Goal: Obtain resource: Obtain resource

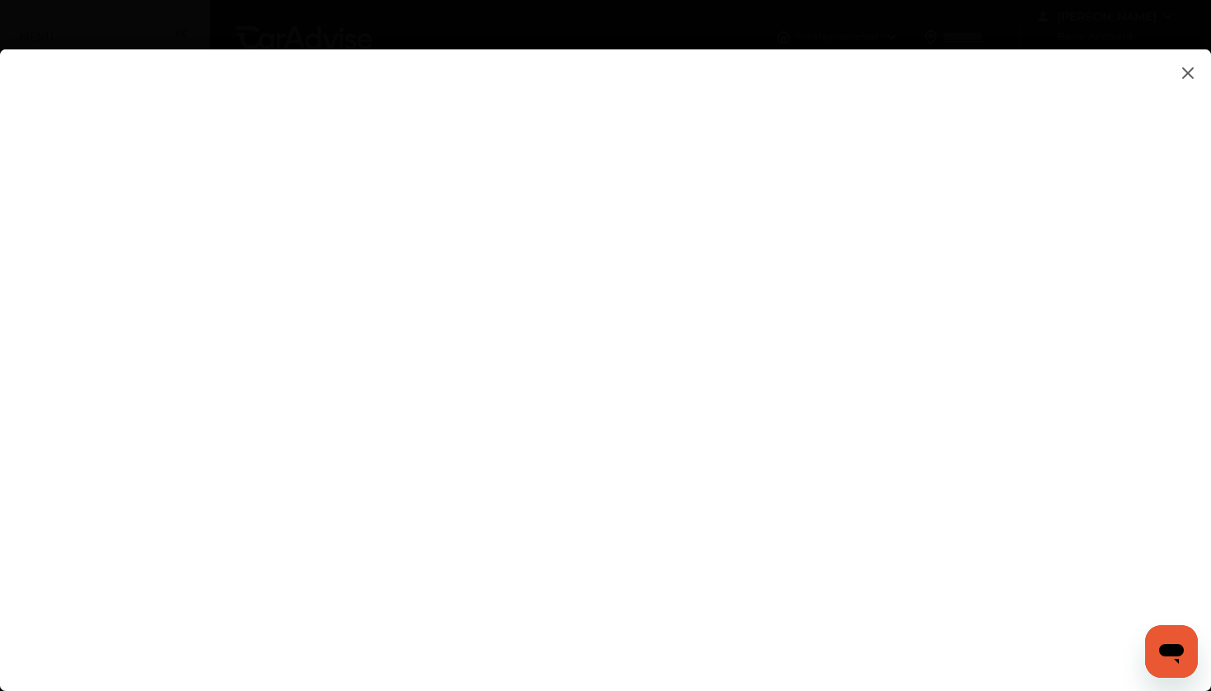
scroll to position [18, 0]
click at [749, 240] on flutter-view at bounding box center [605, 353] width 1211 height 609
type input "**********"
click at [797, 330] on flutter-view at bounding box center [605, 353] width 1211 height 609
click at [771, 272] on flutter-view at bounding box center [605, 353] width 1211 height 609
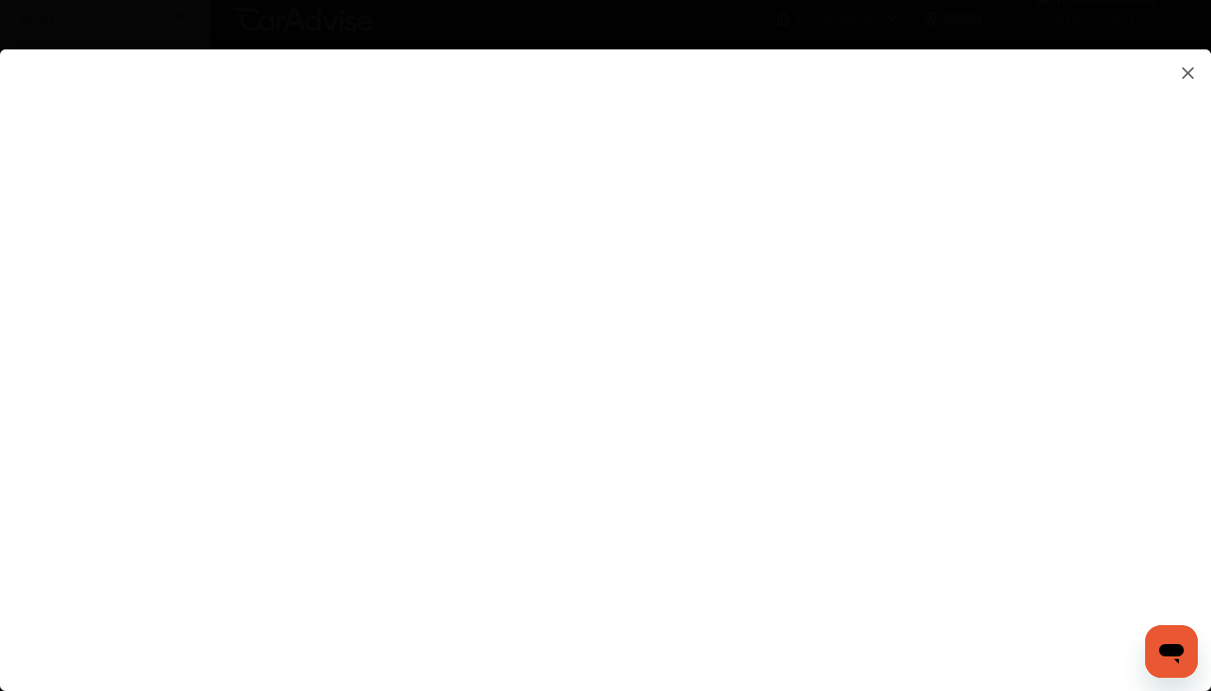
click at [771, 272] on textarea at bounding box center [853, 262] width 343 height 21
type textarea "**********"
click at [769, 325] on flutter-view at bounding box center [605, 353] width 1211 height 609
click at [1041, 386] on flutter-view at bounding box center [605, 353] width 1211 height 609
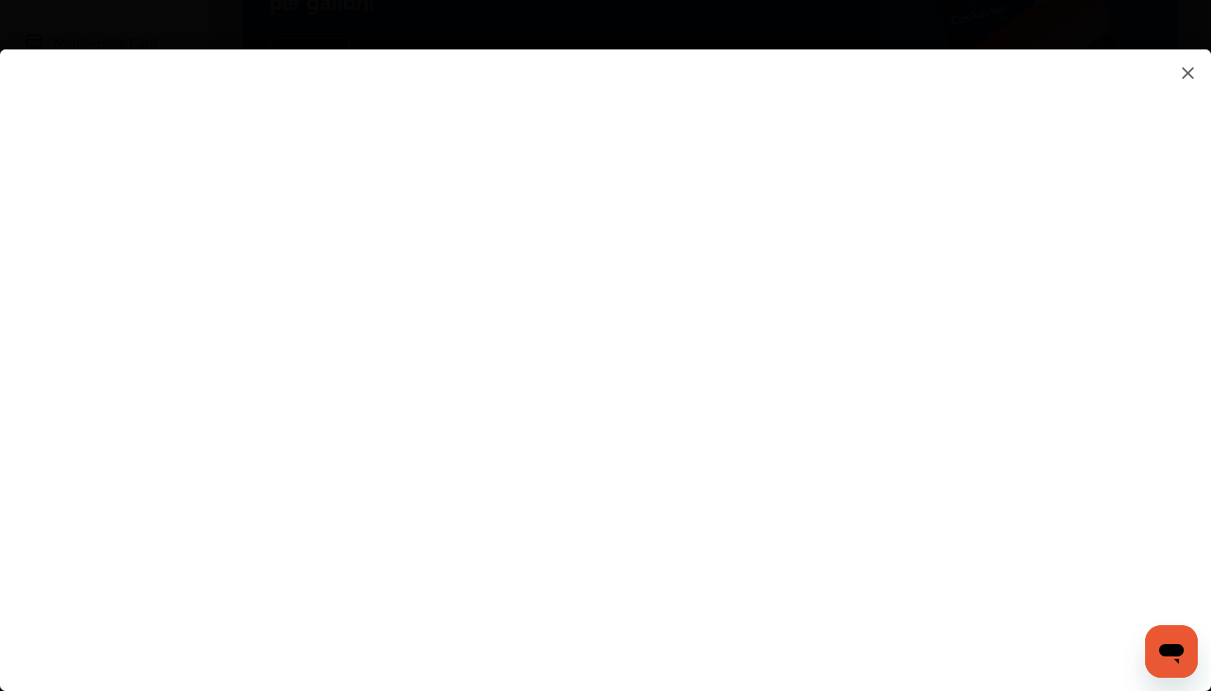
scroll to position [199, 0]
click at [1186, 75] on img at bounding box center [1188, 73] width 20 height 21
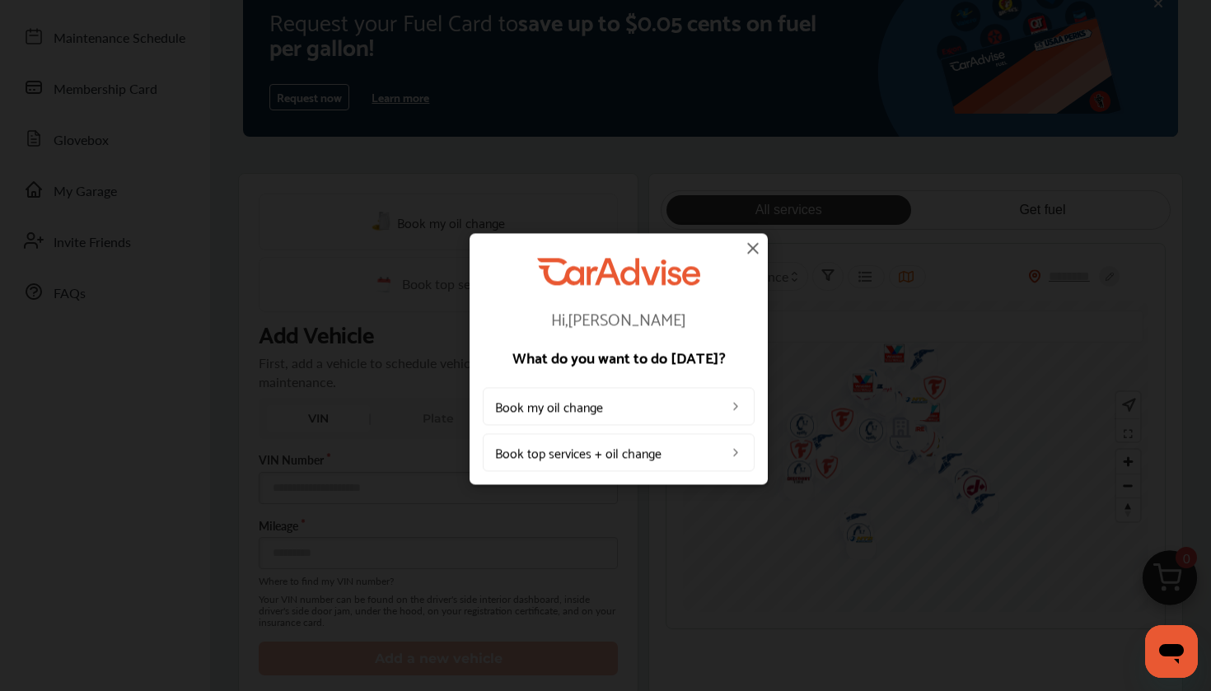
click at [753, 252] on img at bounding box center [753, 248] width 20 height 20
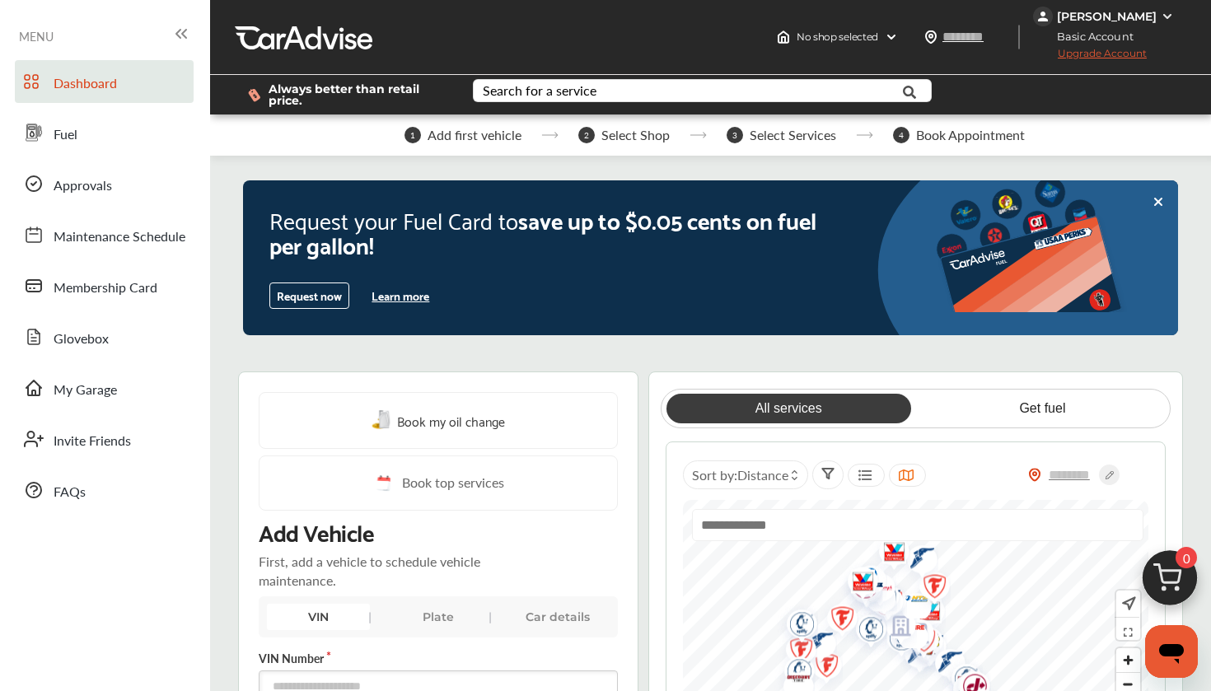
scroll to position [0, 0]
click at [1078, 58] on span "Upgrade Account" at bounding box center [1090, 57] width 114 height 21
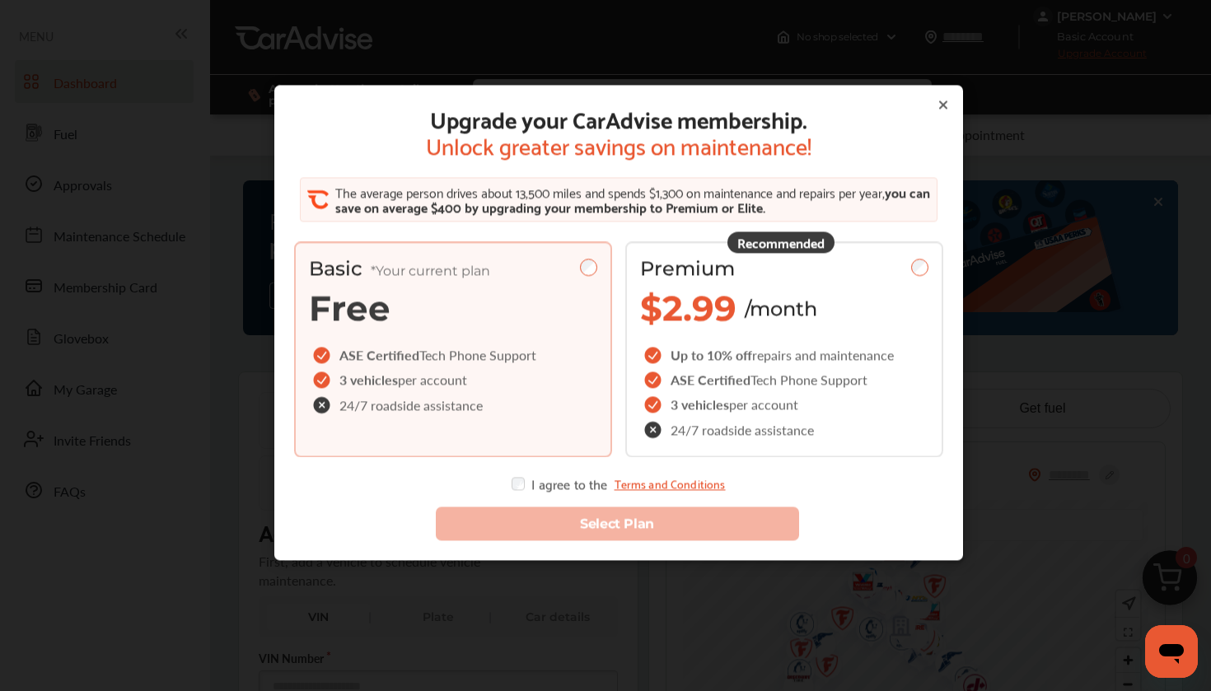
click at [941, 106] on icon at bounding box center [943, 104] width 13 height 13
